Goal: Task Accomplishment & Management: Complete application form

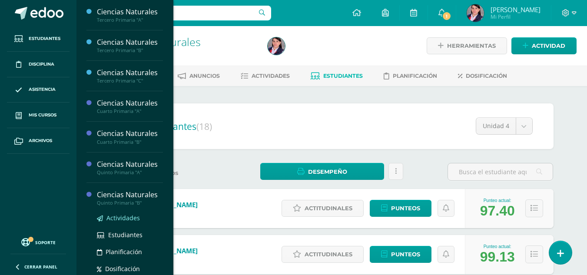
click at [116, 216] on span "Actividades" at bounding box center [122, 218] width 33 height 8
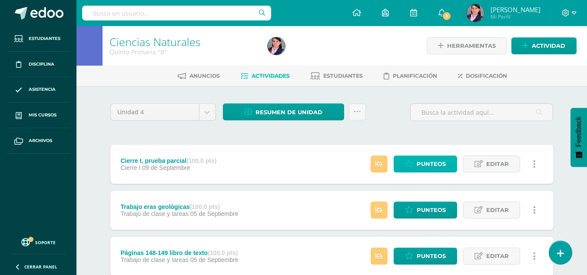
click at [419, 163] on span "Punteos" at bounding box center [431, 164] width 29 height 16
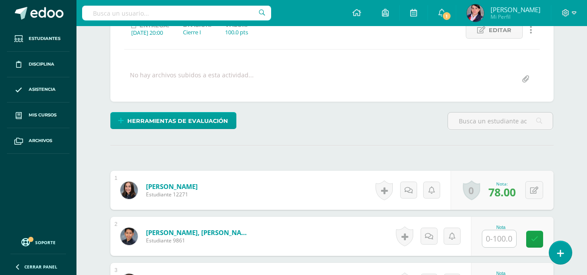
scroll to position [175, 0]
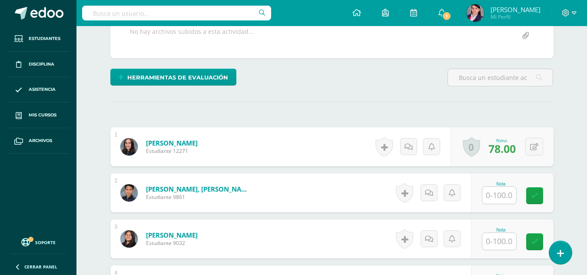
click at [505, 195] on input "text" at bounding box center [499, 195] width 34 height 17
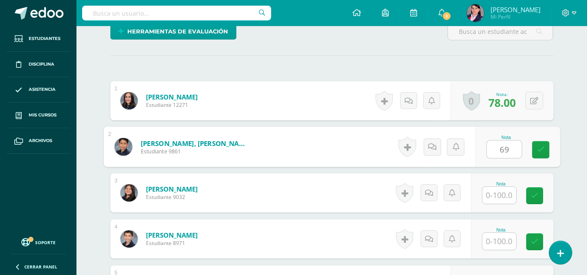
scroll to position [262, 0]
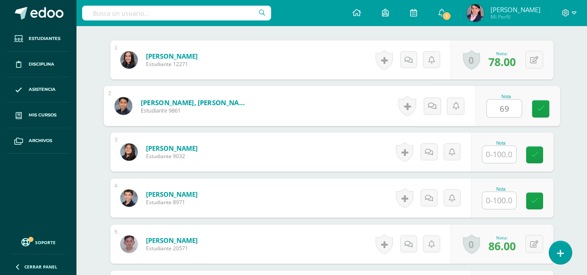
type input "69"
click at [500, 152] on input "text" at bounding box center [499, 154] width 34 height 17
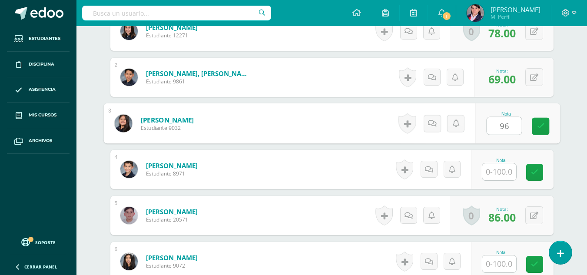
scroll to position [305, 0]
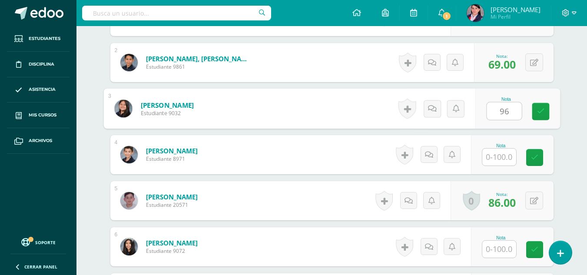
type input "96"
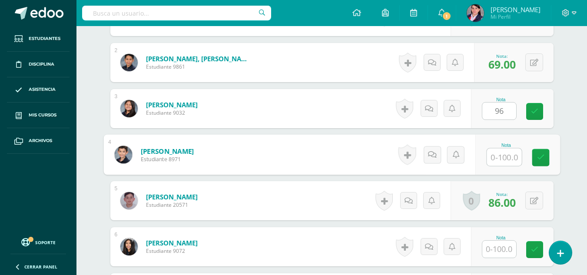
click at [500, 160] on input "text" at bounding box center [504, 157] width 35 height 17
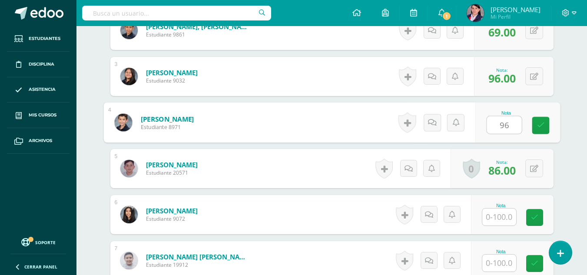
scroll to position [392, 0]
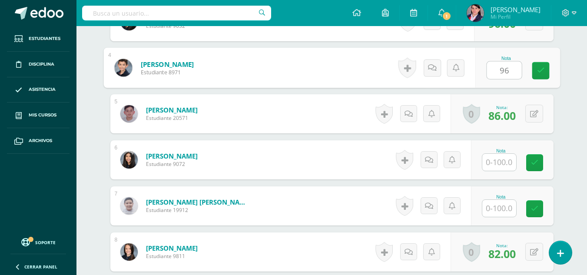
type input "96"
click at [500, 161] on input "text" at bounding box center [499, 162] width 34 height 17
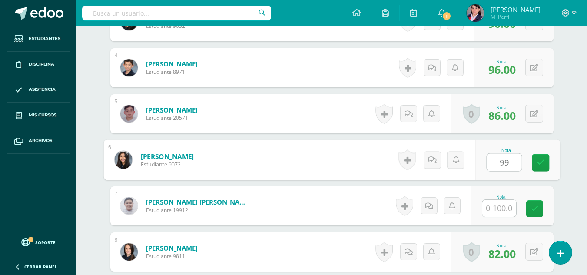
type input "99"
click at [500, 206] on input "text" at bounding box center [499, 208] width 34 height 17
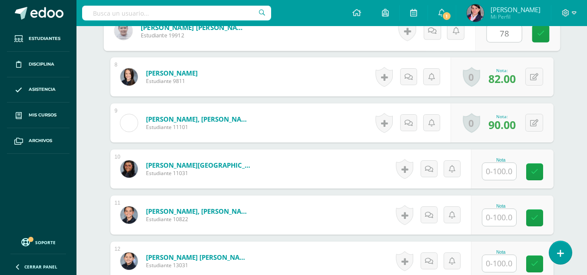
scroll to position [609, 0]
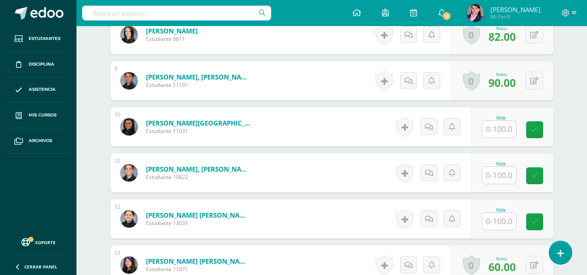
type input "78"
click at [504, 128] on input "text" at bounding box center [499, 129] width 34 height 17
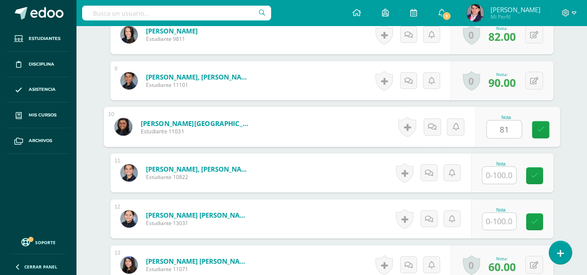
type input "81"
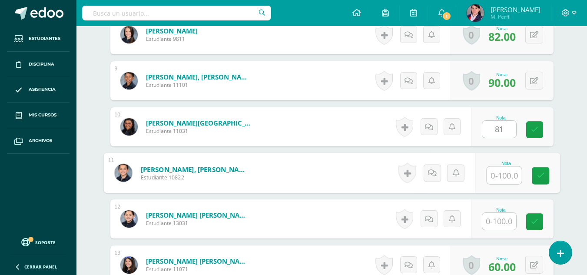
click at [497, 177] on input "text" at bounding box center [504, 175] width 35 height 17
type input "60"
click at [499, 220] on input "text" at bounding box center [499, 221] width 34 height 17
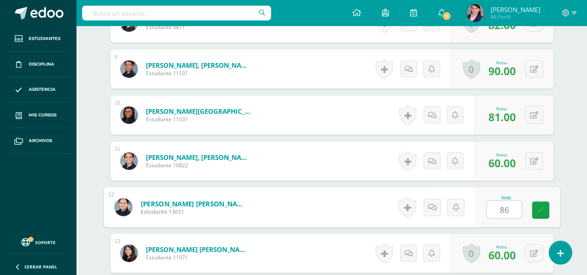
scroll to position [653, 0]
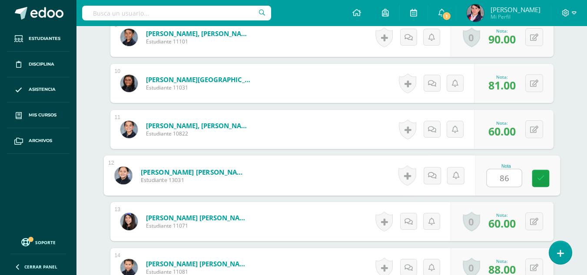
type input "86"
click at [564, 192] on div "¿Estás seguro que quieres eliminar esta actividad? Esto borrará la actividad y …" at bounding box center [332, 2] width 478 height 1138
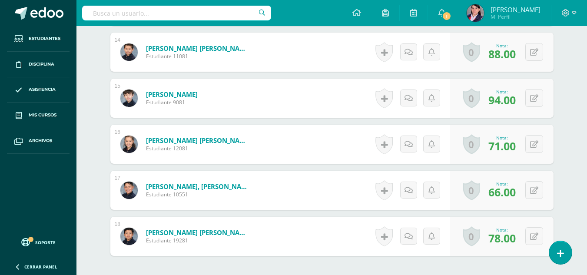
scroll to position [870, 0]
